Goal: Transaction & Acquisition: Purchase product/service

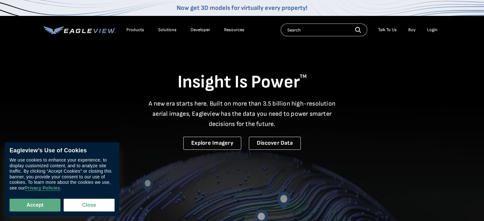
click at [433, 31] on div "Login" at bounding box center [432, 30] width 10 height 6
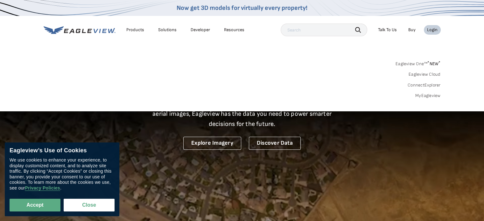
click at [421, 95] on link "MyEagleview" at bounding box center [427, 96] width 25 height 6
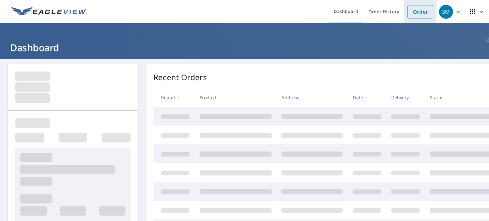
click at [412, 7] on link "Order" at bounding box center [420, 11] width 26 height 13
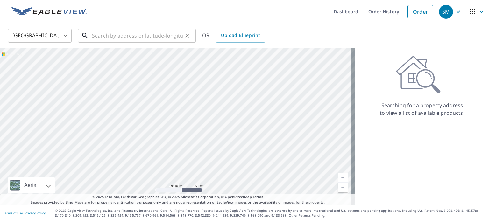
click at [127, 31] on input "text" at bounding box center [137, 36] width 91 height 18
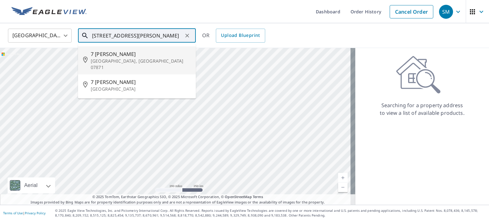
click at [122, 54] on span "7 Lindsay Ln" at bounding box center [141, 54] width 100 height 8
type input "7 Lindsay Ln Sparta, NJ 07871"
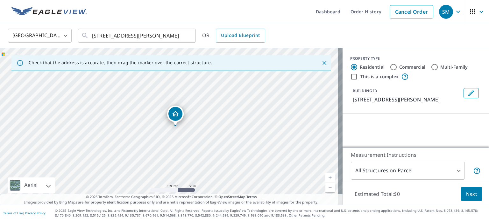
drag, startPoint x: 195, startPoint y: 136, endPoint x: 201, endPoint y: 136, distance: 6.4
click at [201, 136] on div "7 Lindsay Ln Sparta, NJ 07871" at bounding box center [171, 126] width 342 height 157
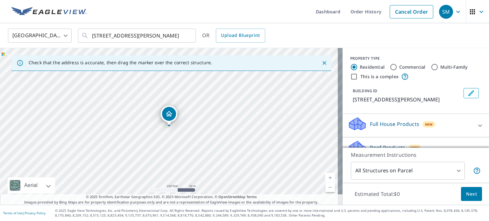
click at [326, 177] on link "Current Level 17, Zoom In" at bounding box center [330, 178] width 10 height 10
click at [326, 177] on link "Current Level 18, Zoom In" at bounding box center [330, 178] width 10 height 10
click at [326, 177] on link "Current Level 19, Zoom In" at bounding box center [330, 178] width 10 height 10
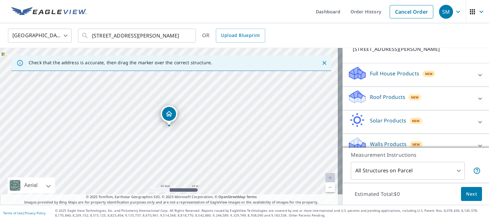
scroll to position [60, 0]
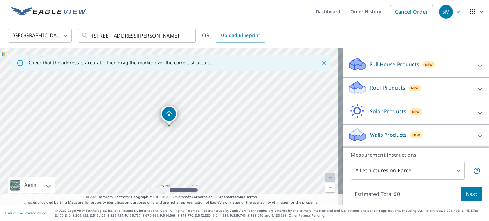
click at [476, 86] on icon at bounding box center [480, 90] width 8 height 8
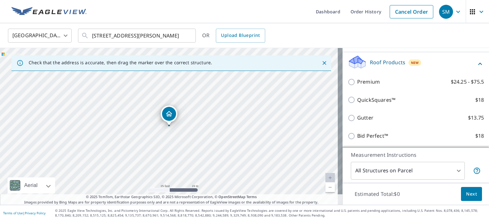
scroll to position [86, 0]
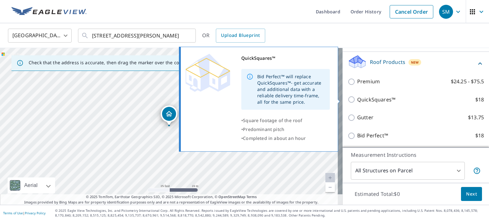
click at [347, 99] on input "QuickSquares™ $18" at bounding box center [352, 100] width 10 height 8
checkbox input "true"
type input "1"
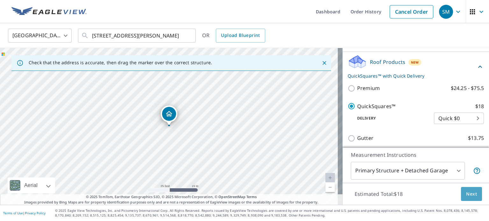
click at [466, 193] on span "Next" at bounding box center [471, 194] width 11 height 8
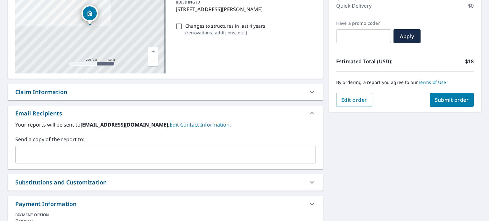
scroll to position [92, 0]
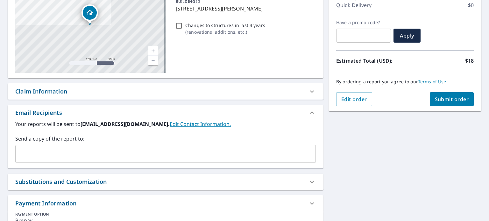
click at [84, 154] on input "text" at bounding box center [160, 154] width 285 height 12
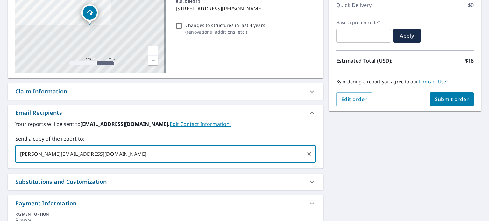
type input "brendan@heritagebuildersnj.com"
click at [111, 138] on label "Send a copy of the report to:" at bounding box center [165, 139] width 300 height 8
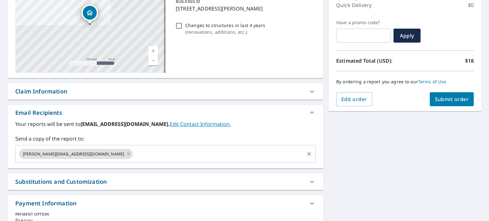
scroll to position [133, 0]
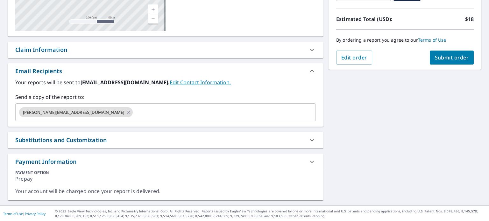
click at [442, 59] on span "Submit order" at bounding box center [451, 57] width 34 height 7
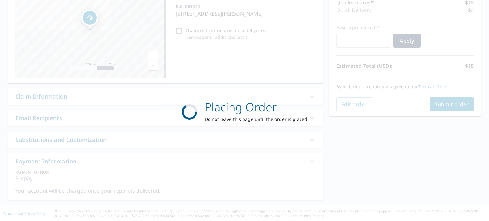
scroll to position [86, 0]
